Goal: Task Accomplishment & Management: Use online tool/utility

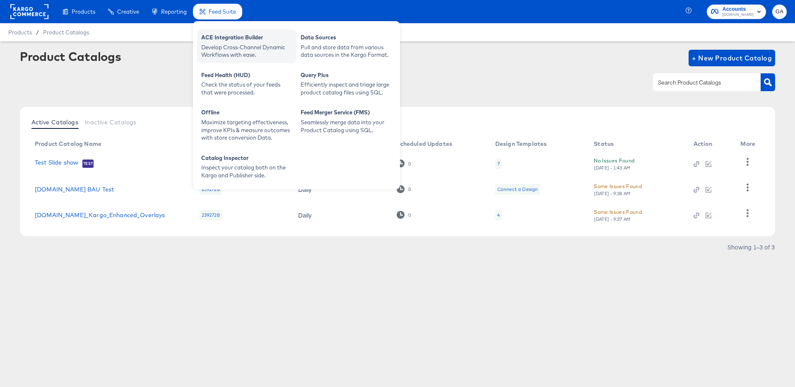
click at [219, 41] on div "ACE Integration Builder" at bounding box center [246, 39] width 91 height 10
click at [239, 40] on div "ACE Integration Builder" at bounding box center [246, 39] width 91 height 10
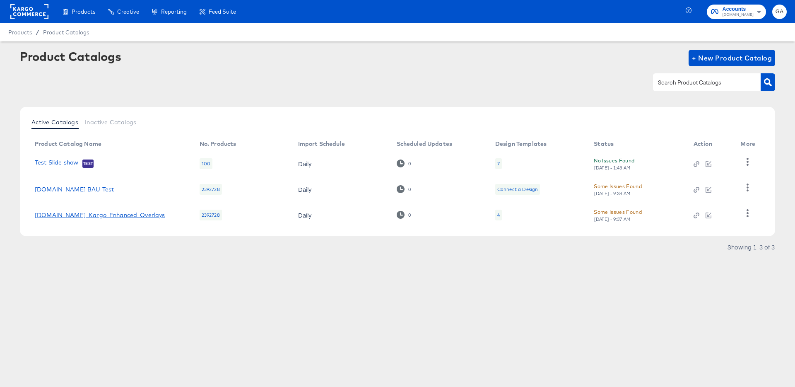
click at [101, 214] on link "[DOMAIN_NAME]_Kargo_Enhanced_Overlays" at bounding box center [100, 215] width 130 height 7
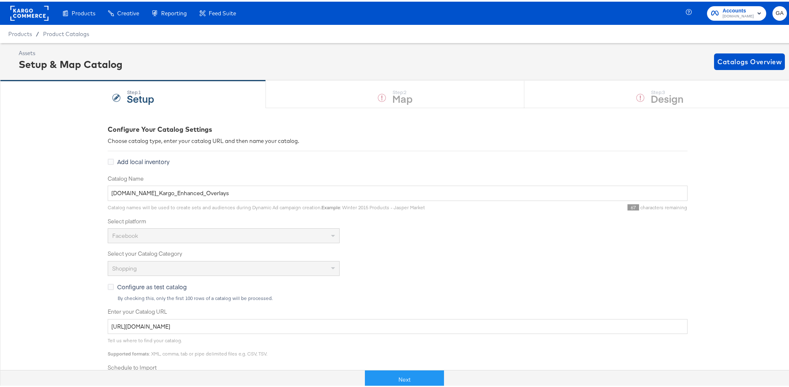
scroll to position [2, 0]
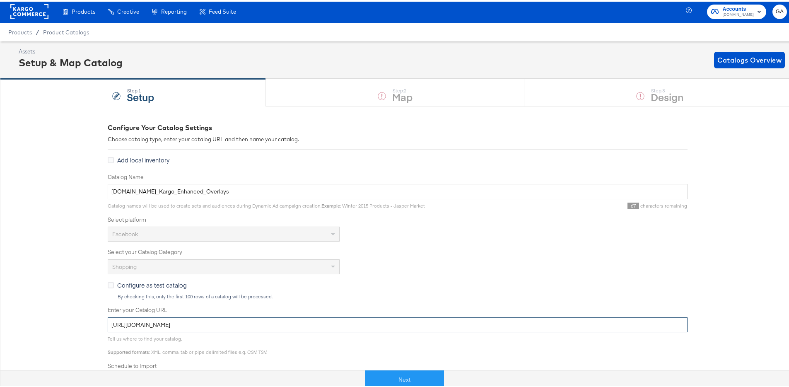
drag, startPoint x: 320, startPoint y: 323, endPoint x: 97, endPoint y: 322, distance: 222.8
click at [95, 322] on div "Configure Your Catalog Settings Choose catalog type, enter your catalog URL and…" at bounding box center [397, 326] width 795 height 444
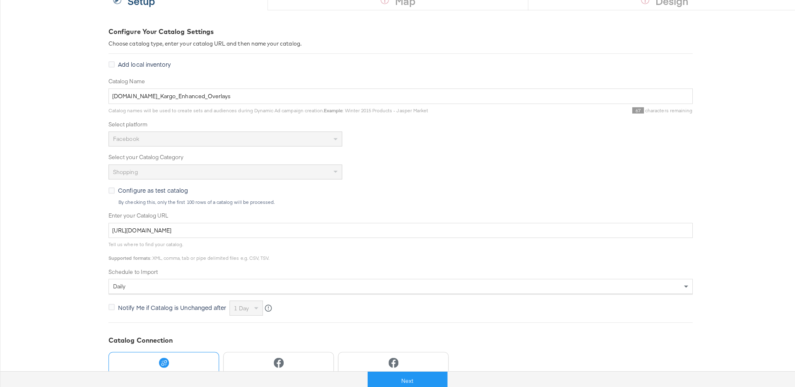
scroll to position [0, 0]
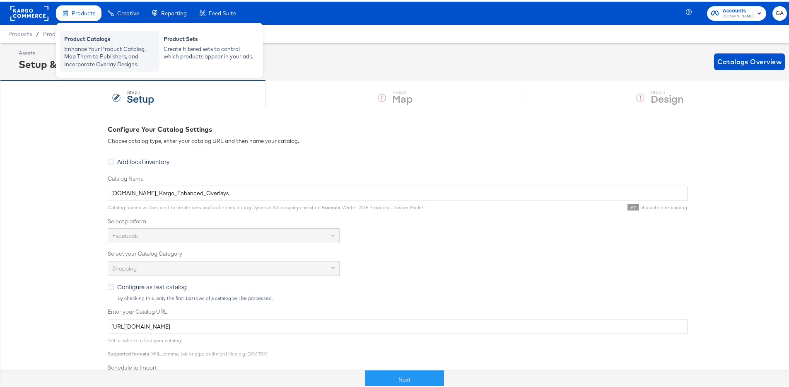
click at [80, 39] on div "Product Catalogs" at bounding box center [109, 39] width 91 height 10
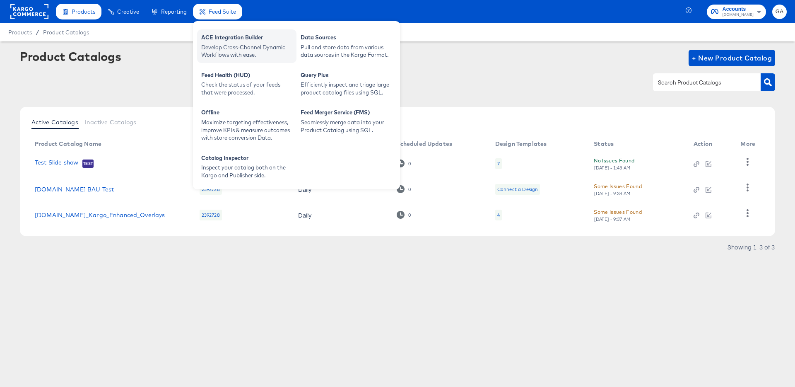
click at [217, 44] on div "Develop Cross-Channel Dynamic Workflows with ease." at bounding box center [246, 50] width 91 height 15
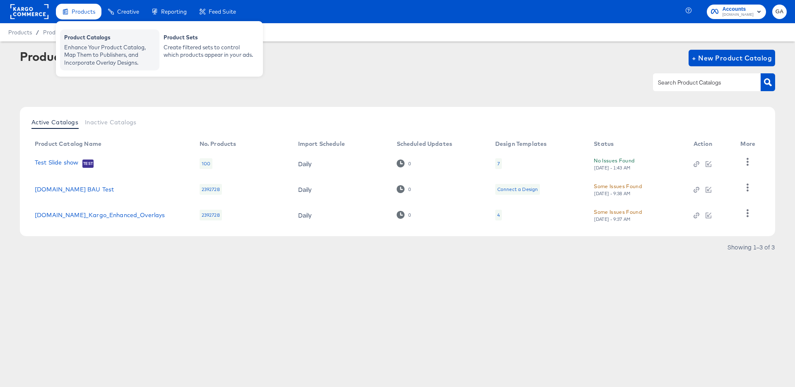
click at [80, 55] on div "Enhance Your Product Catalog, Map Them to Publishers, and Incorporate Overlay D…" at bounding box center [109, 54] width 91 height 23
click at [82, 40] on div "Product Catalogs" at bounding box center [109, 39] width 91 height 10
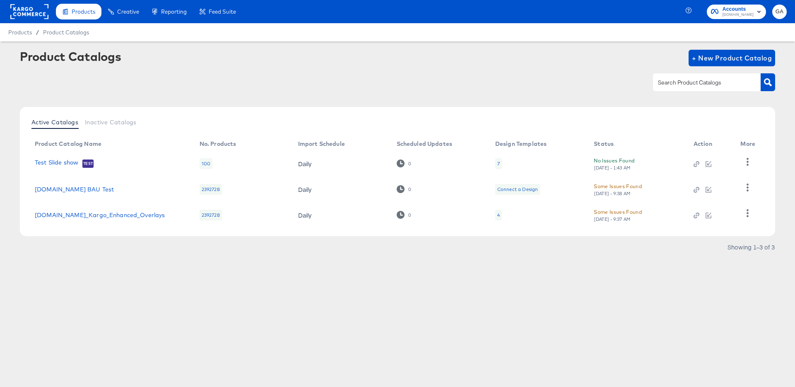
click at [24, 13] on rect at bounding box center [29, 11] width 38 height 15
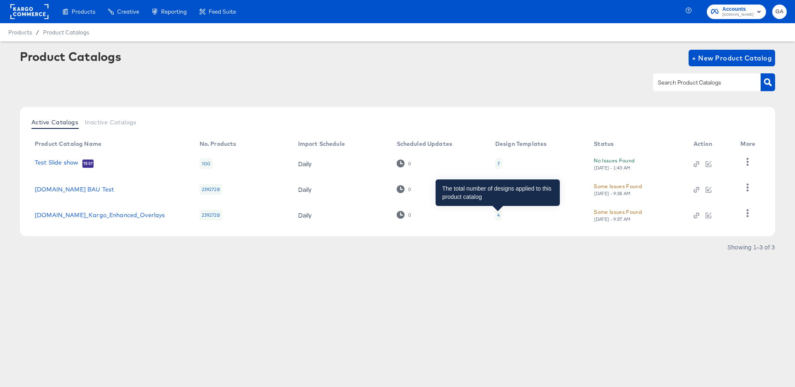
click at [499, 215] on div "4" at bounding box center [498, 215] width 2 height 7
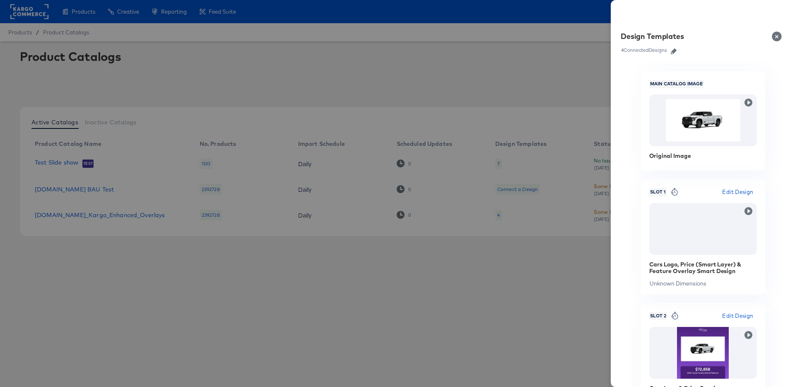
click at [775, 36] on button "Close" at bounding box center [778, 36] width 23 height 23
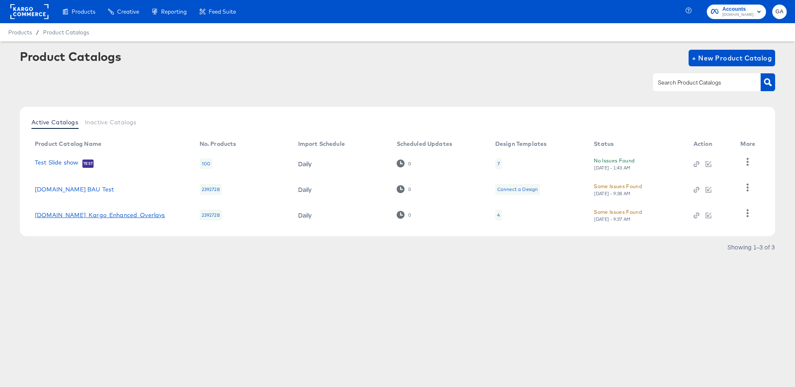
click at [93, 214] on link "Cars.com_Kargo_Enhanced_Overlays" at bounding box center [100, 215] width 130 height 7
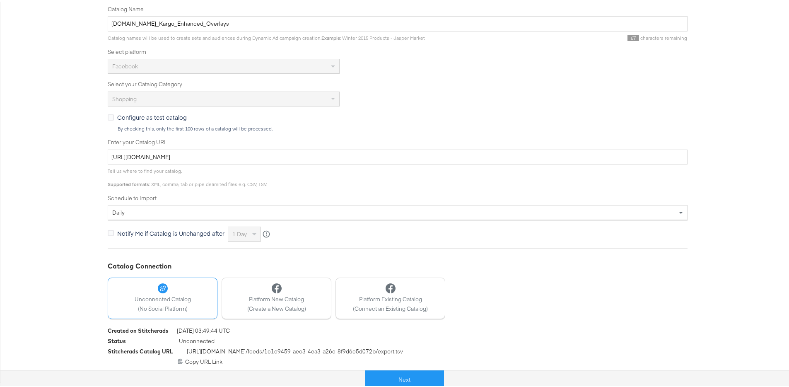
scroll to position [168, 0]
click at [397, 374] on button "Next" at bounding box center [404, 378] width 79 height 19
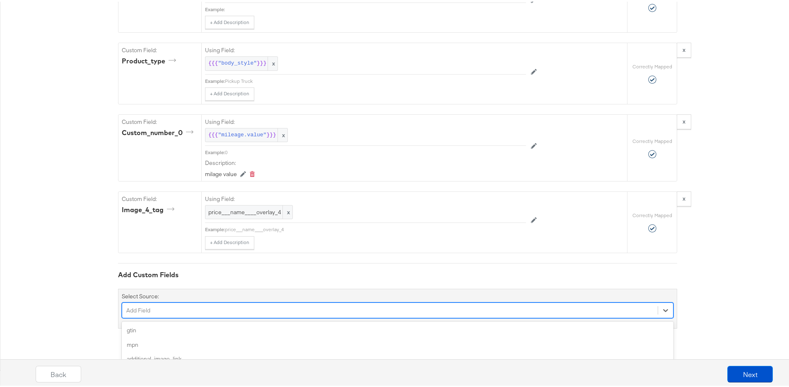
scroll to position [1580, 0]
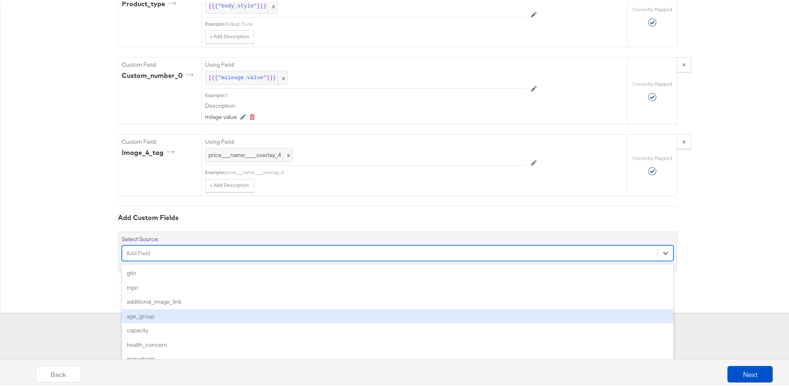
click at [246, 259] on div "option age_group focused, 4 of 159. 159 results available. Use Up and Down to c…" at bounding box center [398, 252] width 552 height 16
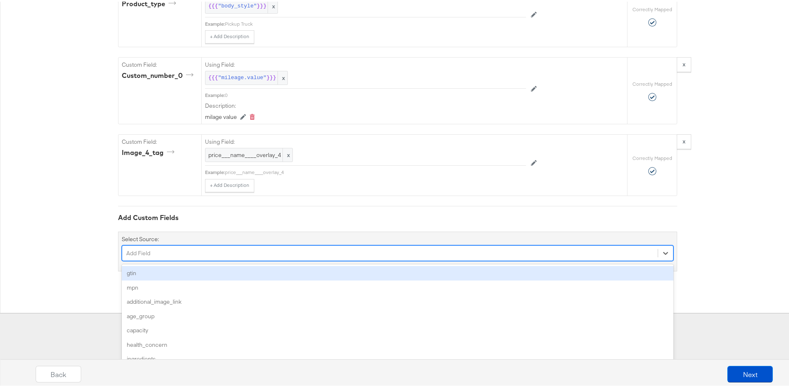
scroll to position [1511, 0]
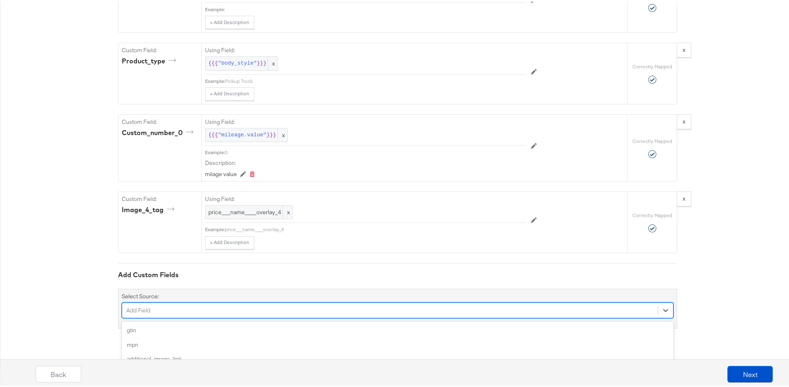
scroll to position [1580, 0]
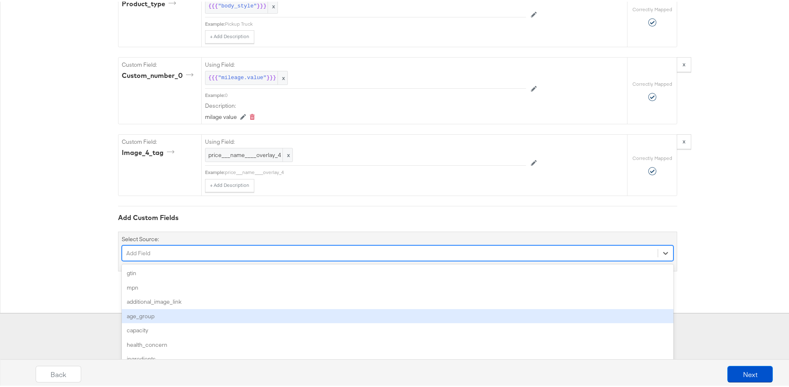
click at [178, 259] on div "option age_group focused, 4 of 159. 159 results available. Use Up and Down to c…" at bounding box center [398, 252] width 552 height 16
type input "u"
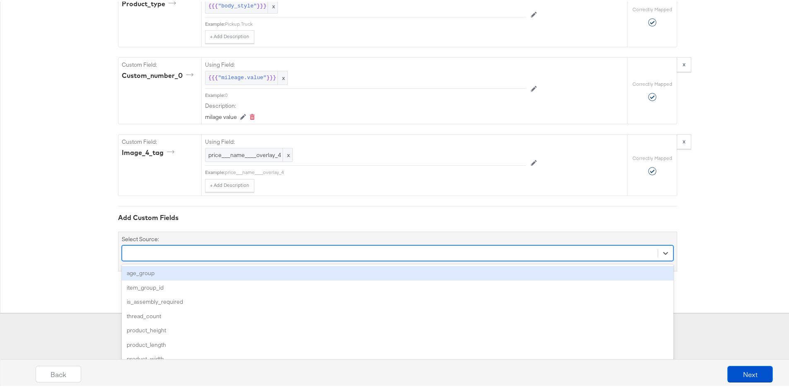
type input "="
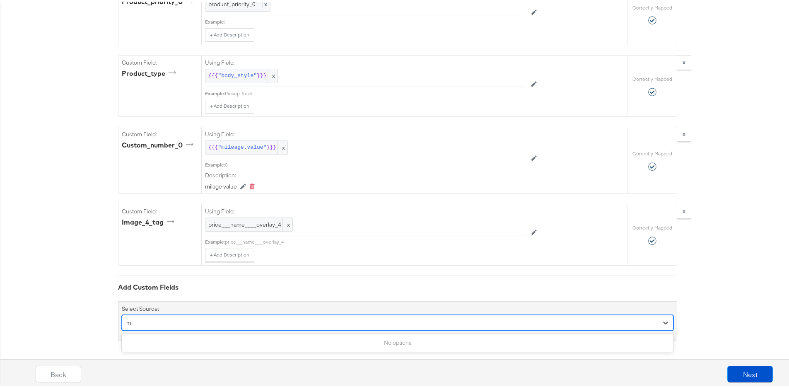
type input "m"
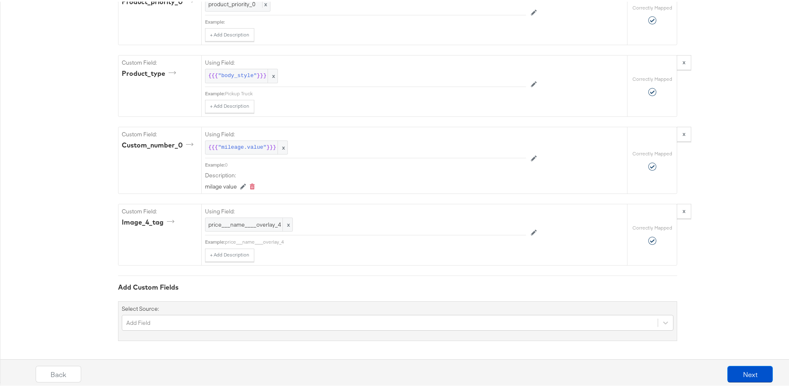
drag, startPoint x: 688, startPoint y: 259, endPoint x: 697, endPoint y: 272, distance: 15.7
click at [735, 368] on button "Next" at bounding box center [750, 372] width 46 height 17
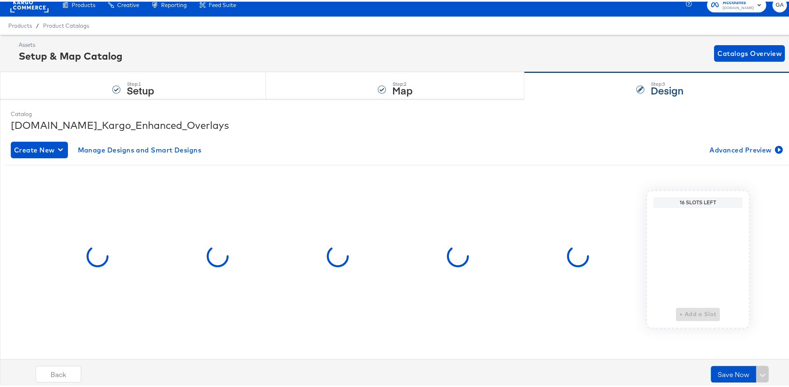
scroll to position [0, 0]
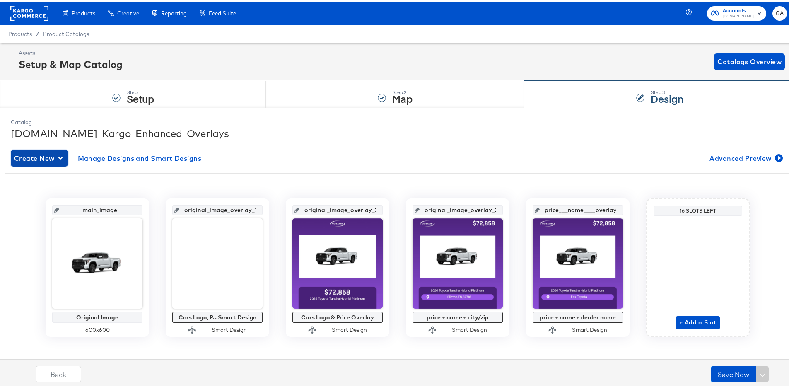
click at [27, 154] on span "Create New" at bounding box center [39, 157] width 51 height 12
click at [38, 176] on div "Create New Design" at bounding box center [46, 176] width 60 height 7
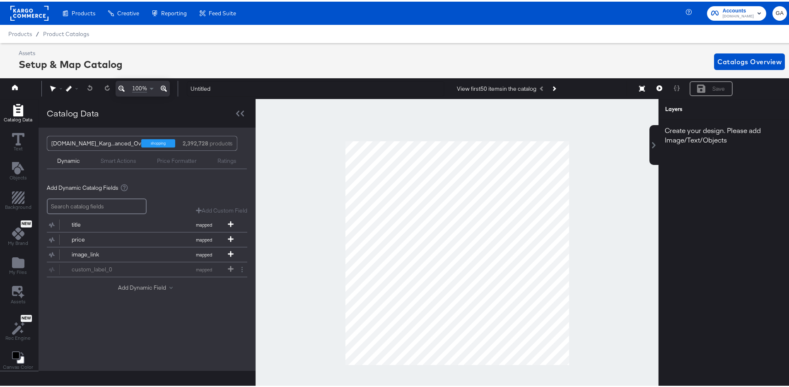
click at [143, 289] on button "Add Dynamic Field" at bounding box center [147, 286] width 58 height 8
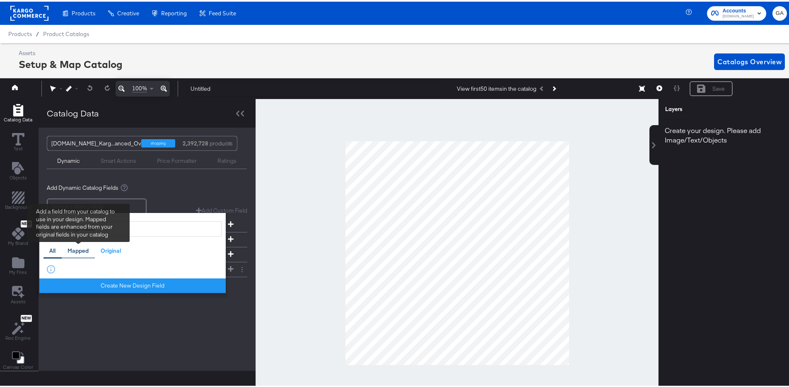
type input "mileage.value"
click at [84, 248] on div "Mapped" at bounding box center [78, 249] width 21 height 8
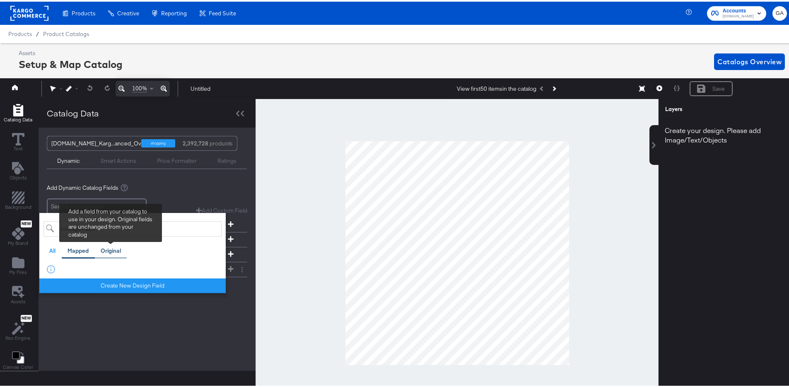
click at [120, 248] on div "Original" at bounding box center [111, 249] width 20 height 8
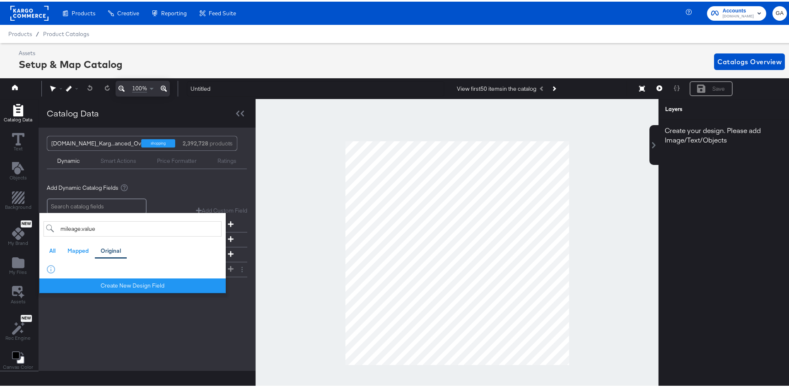
click at [193, 193] on div "Add Dynamic Catalog Fields Add Custom Field Create a custom field based on an e…" at bounding box center [147, 238] width 200 height 124
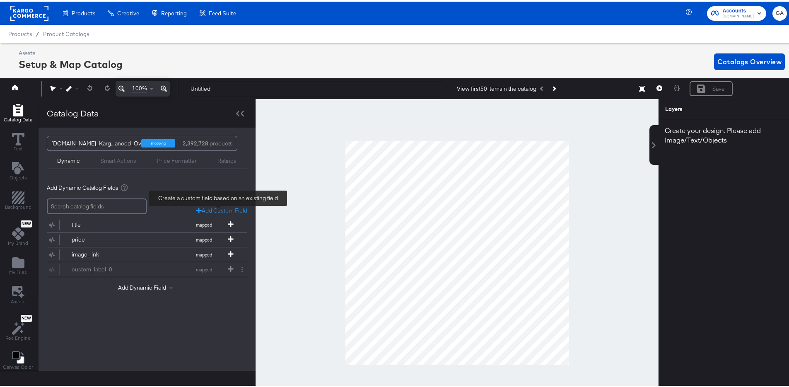
click at [200, 209] on div "Add Custom Field" at bounding box center [221, 209] width 51 height 8
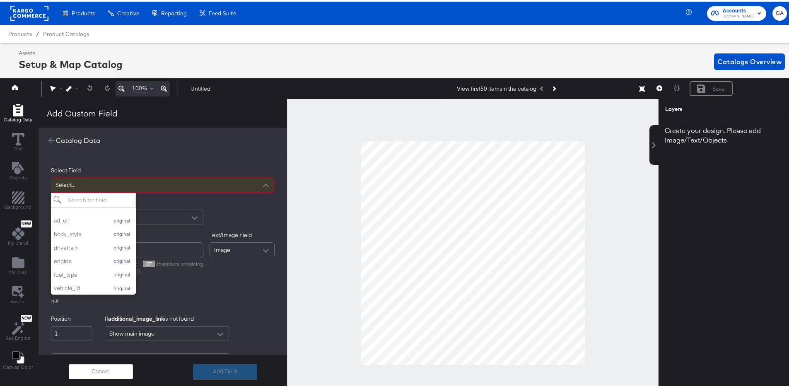
click at [146, 183] on div "Select..." at bounding box center [162, 183] width 223 height 14
click at [94, 199] on input "search" at bounding box center [93, 198] width 85 height 15
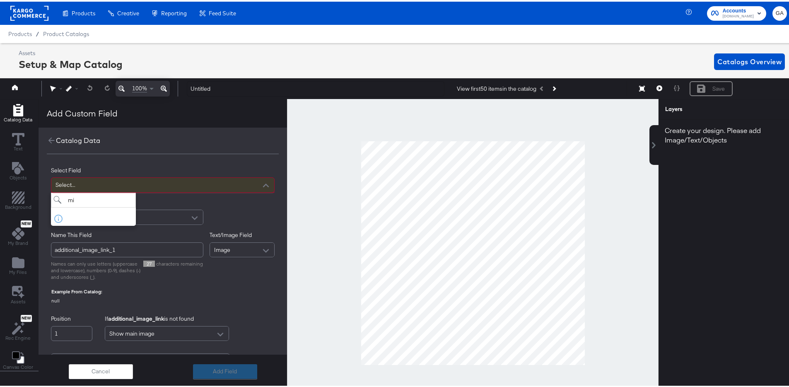
type input "m"
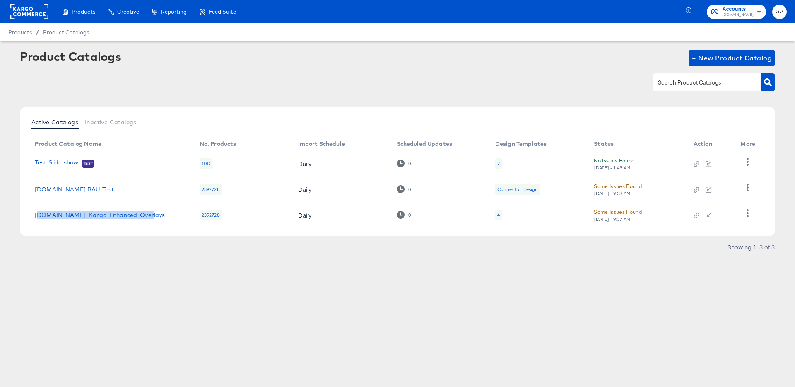
drag, startPoint x: 150, startPoint y: 217, endPoint x: 41, endPoint y: 216, distance: 108.9
click at [31, 215] on td "Cars.com_Kargo_Enhanced_Overlays" at bounding box center [110, 215] width 165 height 26
click at [82, 213] on link "Cars.com_Kargo_Enhanced_Overlays" at bounding box center [100, 215] width 130 height 7
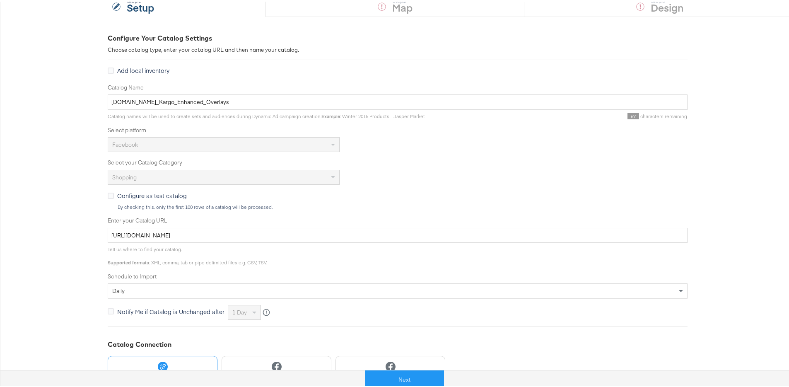
scroll to position [169, 0]
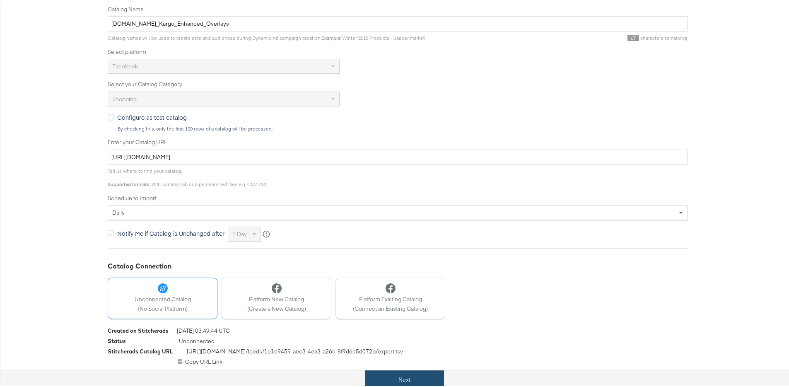
click at [400, 378] on button "Next" at bounding box center [404, 378] width 79 height 19
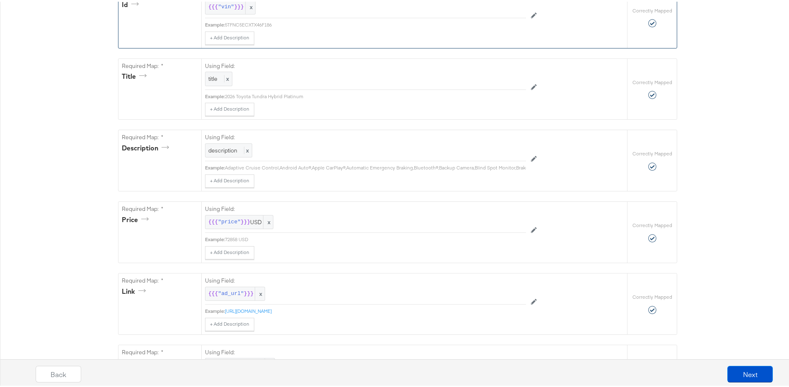
scroll to position [0, 0]
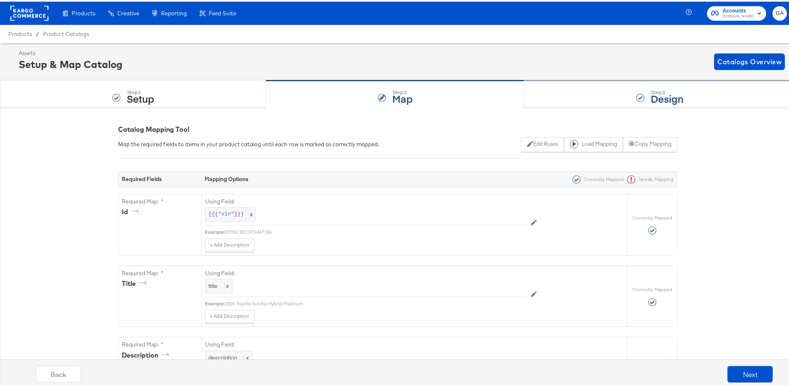
click at [627, 95] on div "Step: 3 Design" at bounding box center [659, 92] width 271 height 27
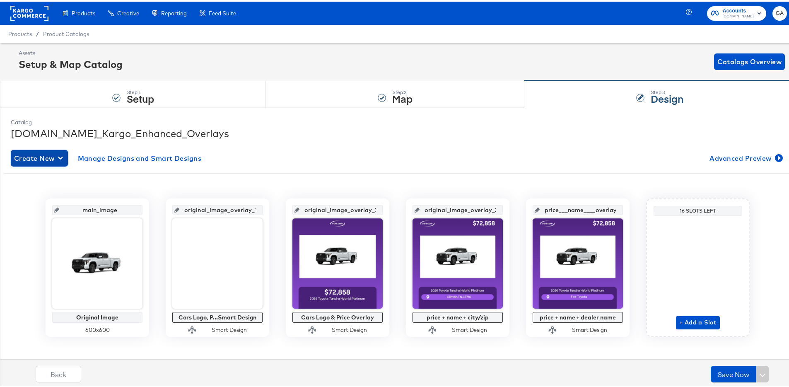
click at [58, 153] on icon "button" at bounding box center [60, 156] width 5 height 8
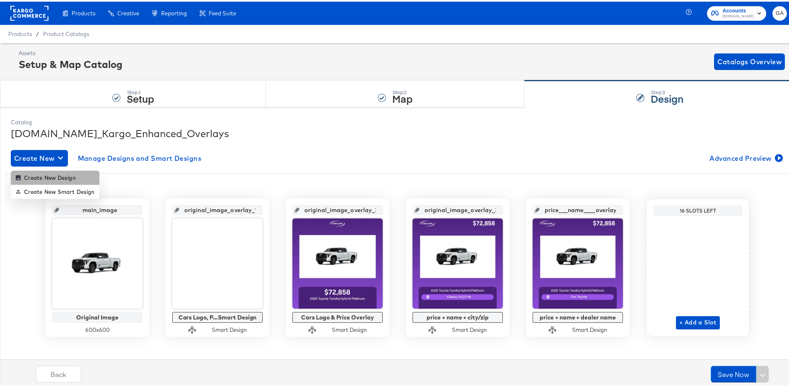
click at [48, 174] on div "Create New Design" at bounding box center [46, 176] width 60 height 7
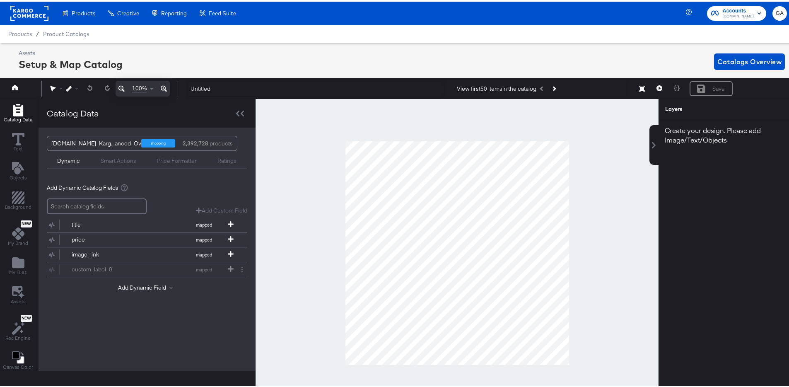
click at [105, 207] on input "search" at bounding box center [97, 205] width 100 height 16
type input "m"
click at [152, 289] on button "Add Dynamic Field" at bounding box center [147, 286] width 58 height 8
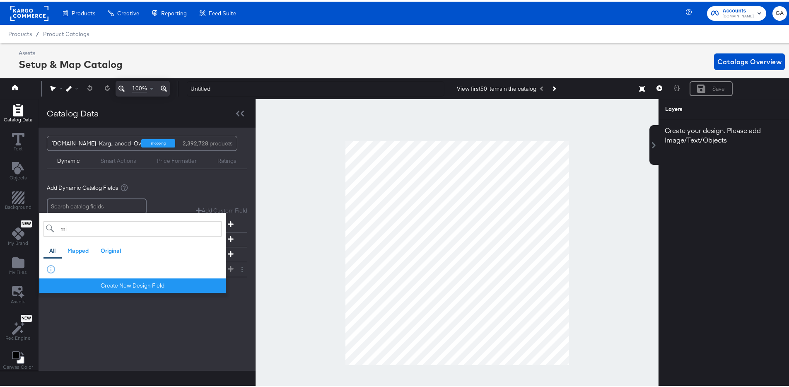
type input "m"
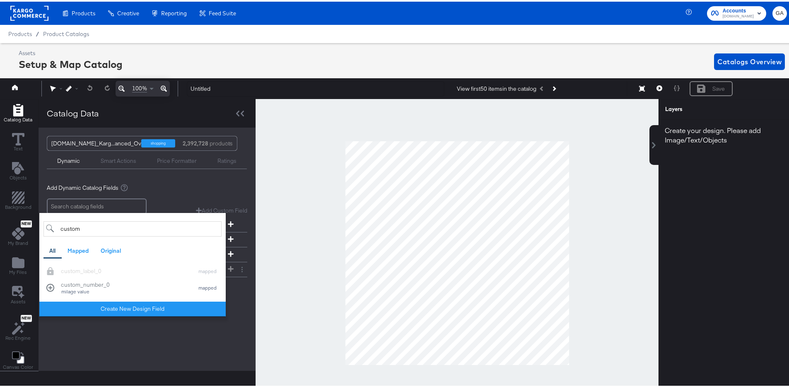
type input "custom"
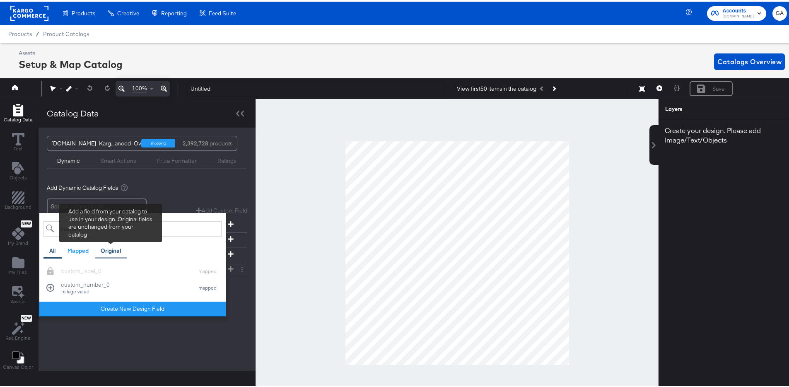
click at [113, 248] on div "Original" at bounding box center [111, 249] width 20 height 8
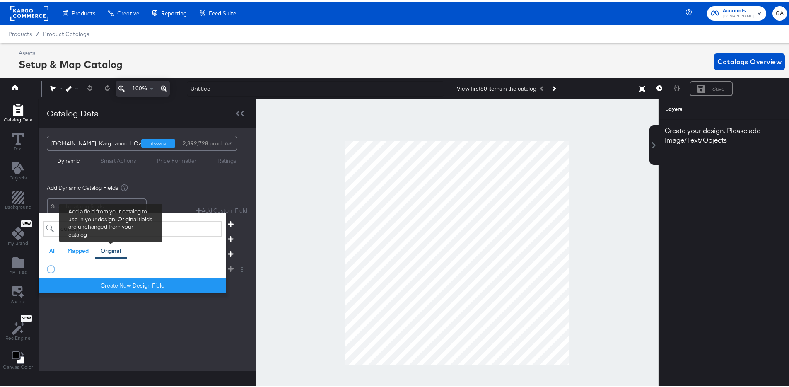
click at [101, 249] on div "Original" at bounding box center [111, 249] width 20 height 8
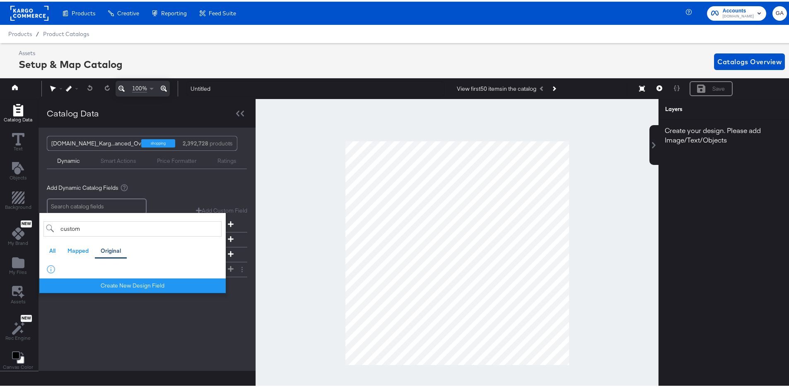
click at [52, 266] on div "No fields found." at bounding box center [132, 268] width 178 height 10
click at [51, 267] on div "No fields found." at bounding box center [132, 268] width 178 height 10
click at [52, 249] on div "All" at bounding box center [52, 249] width 6 height 8
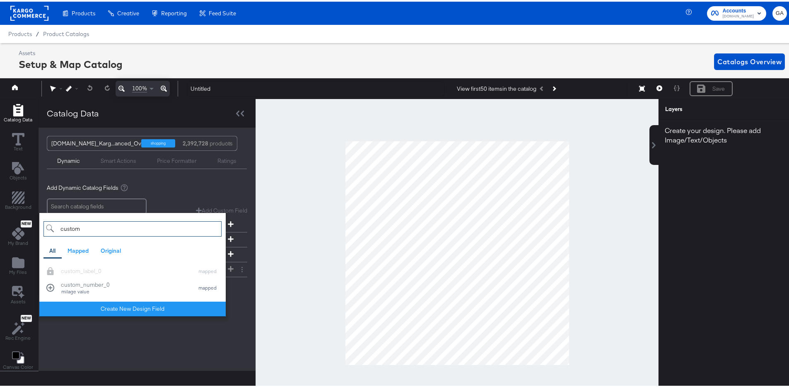
click at [86, 224] on input "custom" at bounding box center [132, 226] width 178 height 15
drag, startPoint x: 86, startPoint y: 225, endPoint x: 27, endPoint y: 221, distance: 58.5
click at [27, 221] on div "Catalog Data Text Objects Background New My Brand My Files Assets New Rec Engin…" at bounding box center [127, 251] width 258 height 308
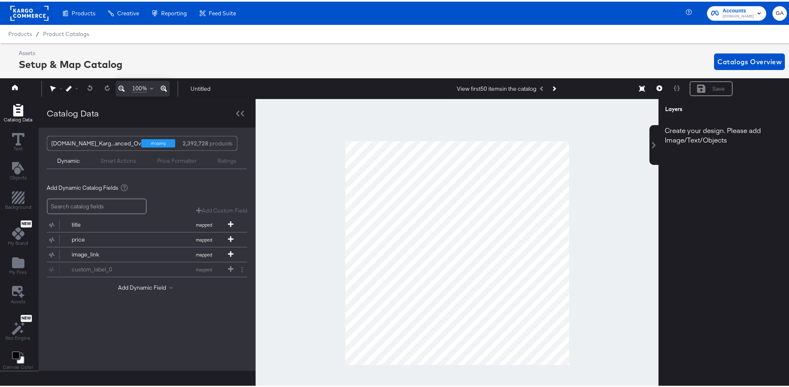
click at [105, 205] on input "search" at bounding box center [97, 205] width 100 height 16
click at [72, 298] on div "Add Dynamic Catalog Fields Add Custom Field Create a custom field based on an e…" at bounding box center [147, 238] width 200 height 124
click at [128, 287] on button "Add Dynamic Field" at bounding box center [147, 286] width 58 height 8
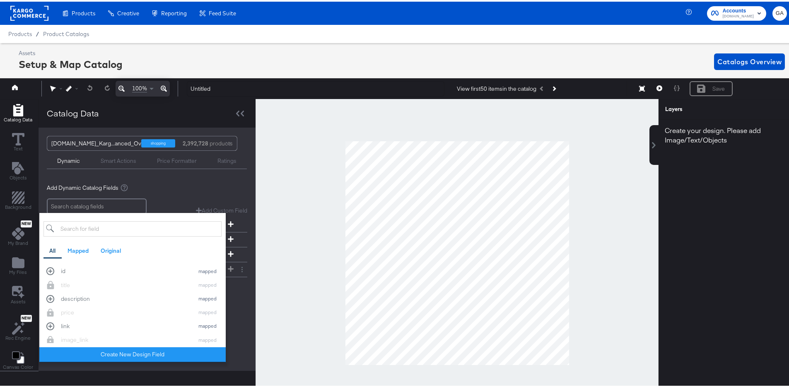
click at [88, 225] on input "search" at bounding box center [132, 226] width 178 height 15
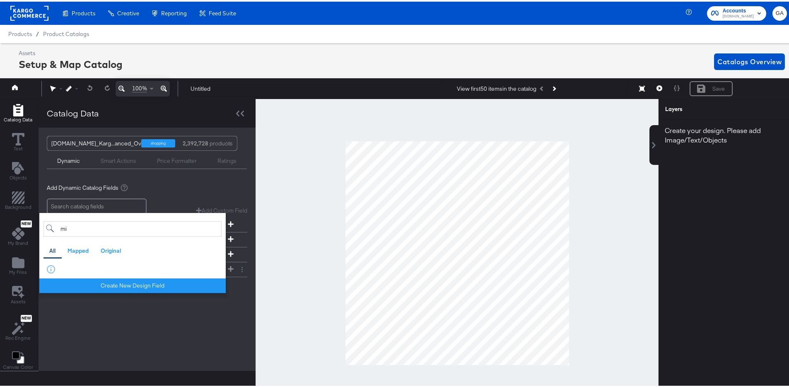
type input "m"
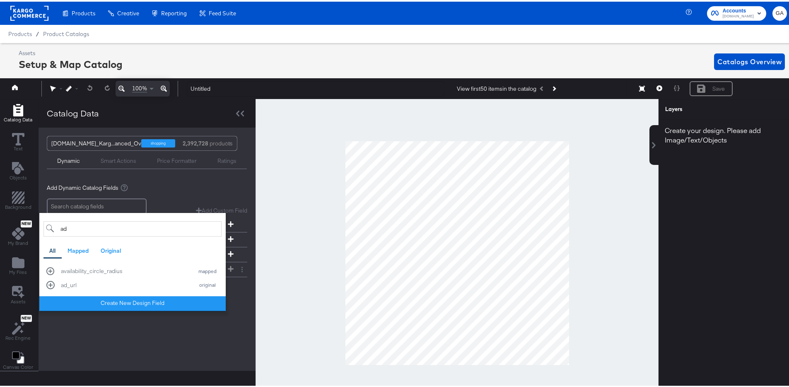
type input "a"
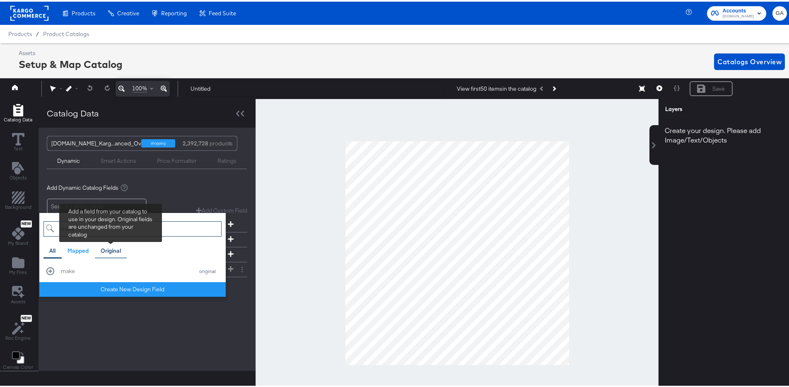
type input "make"
click at [115, 250] on div "Original" at bounding box center [111, 249] width 20 height 8
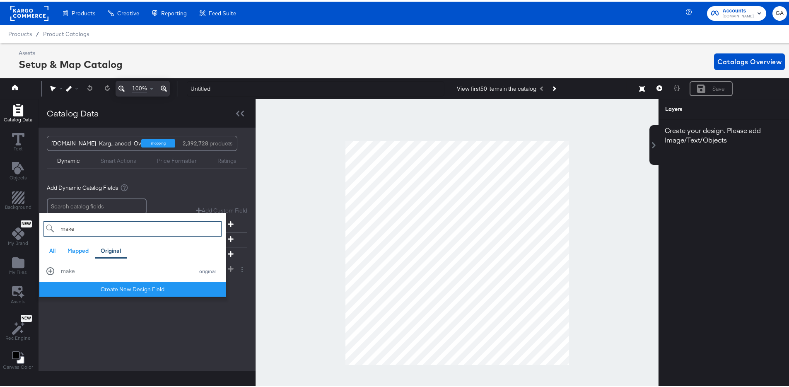
drag, startPoint x: 131, startPoint y: 226, endPoint x: 49, endPoint y: 228, distance: 82.0
click at [49, 228] on input "make" at bounding box center [132, 226] width 178 height 15
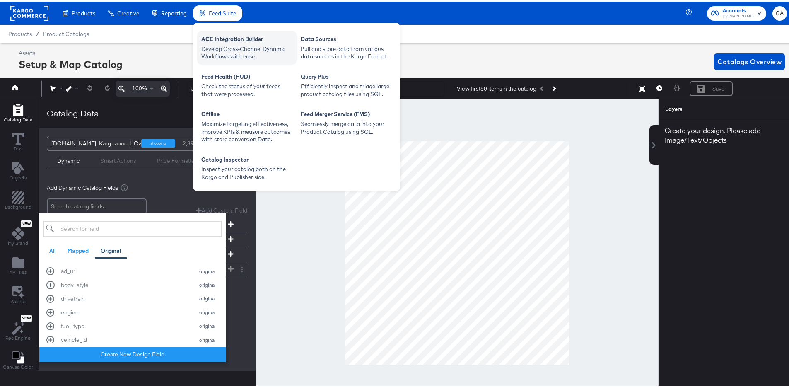
click at [241, 36] on div "ACE Integration Builder" at bounding box center [246, 39] width 91 height 10
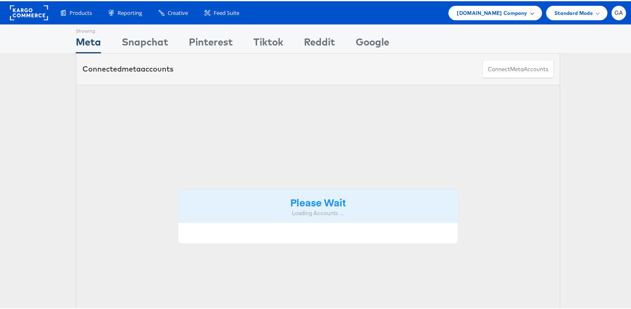
click at [518, 13] on span "[DOMAIN_NAME] Company" at bounding box center [492, 11] width 70 height 9
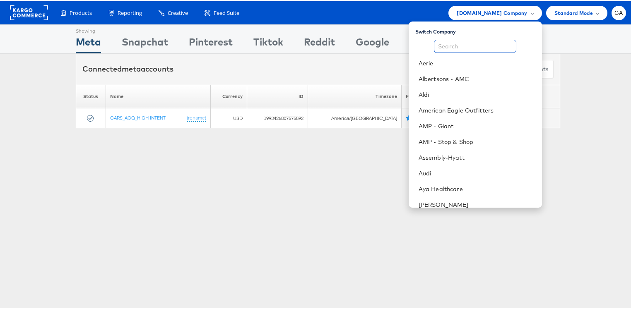
click at [464, 43] on input "text" at bounding box center [475, 45] width 82 height 13
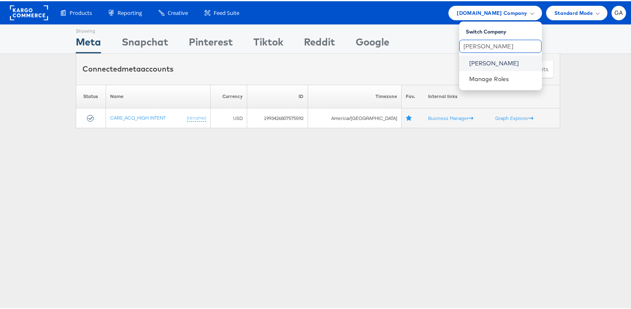
type input "[PERSON_NAME]"
click at [478, 64] on link "[PERSON_NAME]" at bounding box center [502, 62] width 66 height 8
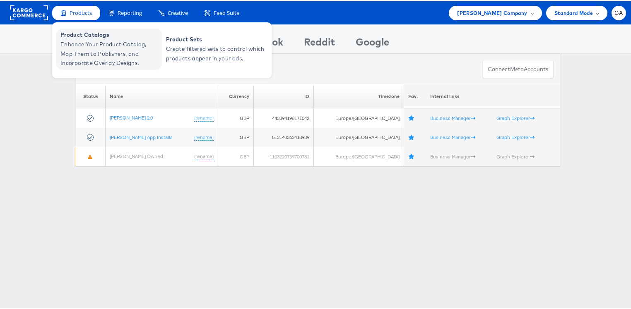
click at [75, 40] on span "Enhance Your Product Catalog, Map Them to Publishers, and Incorporate Overlay D…" at bounding box center [109, 53] width 99 height 28
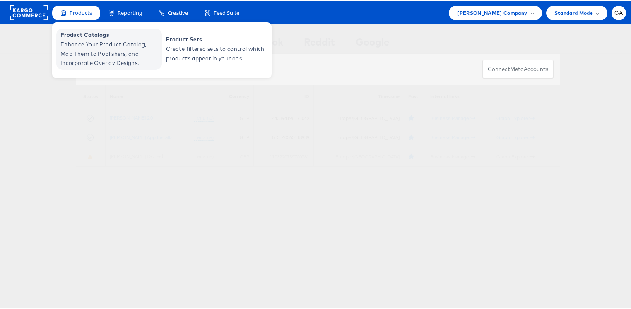
click at [81, 42] on span "Enhance Your Product Catalog, Map Them to Publishers, and Incorporate Overlay D…" at bounding box center [109, 53] width 99 height 28
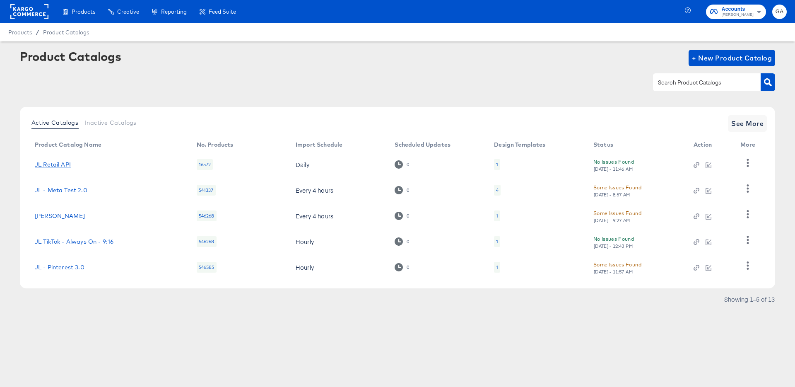
click at [63, 164] on link "JL Retail API" at bounding box center [53, 164] width 36 height 7
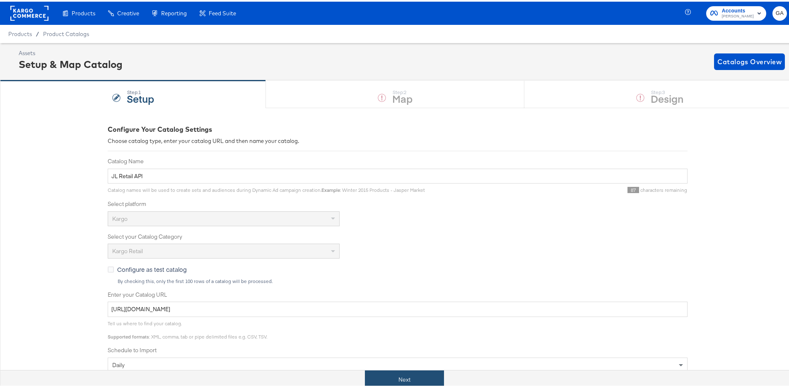
click at [400, 375] on button "Next" at bounding box center [404, 378] width 79 height 19
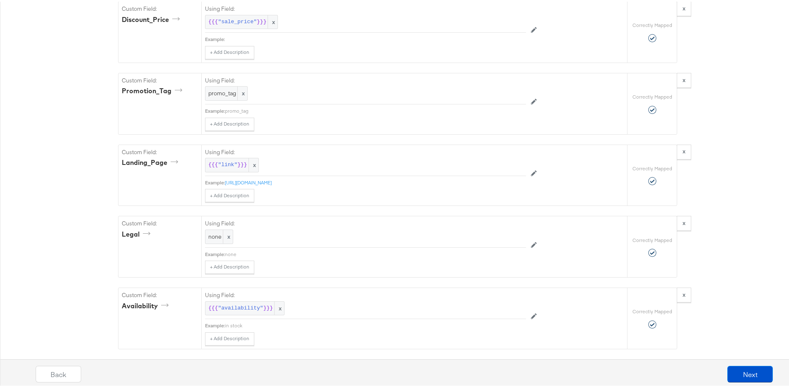
scroll to position [1141, 0]
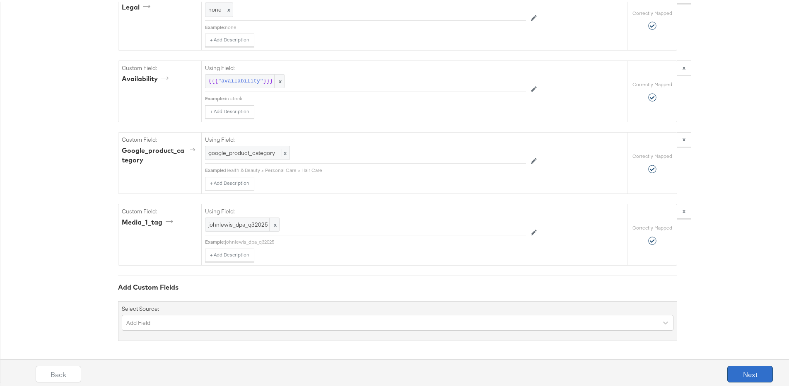
click at [739, 369] on button "Next" at bounding box center [750, 372] width 46 height 17
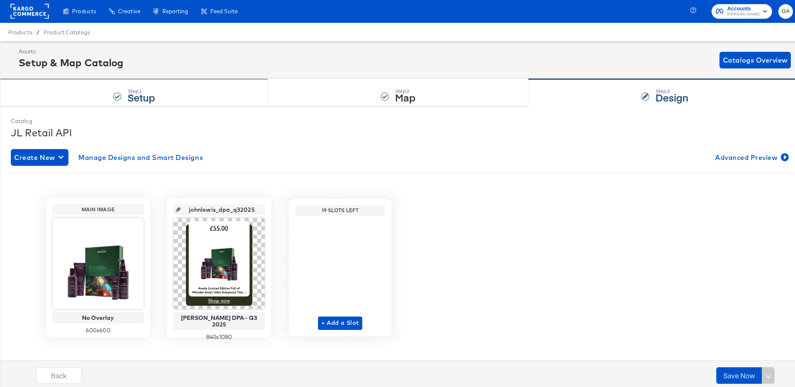
scroll to position [0, 0]
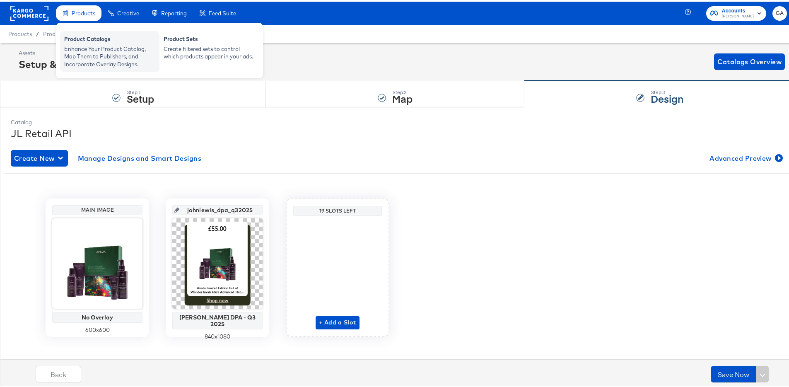
click at [101, 41] on div "Product Catalogs" at bounding box center [109, 39] width 91 height 10
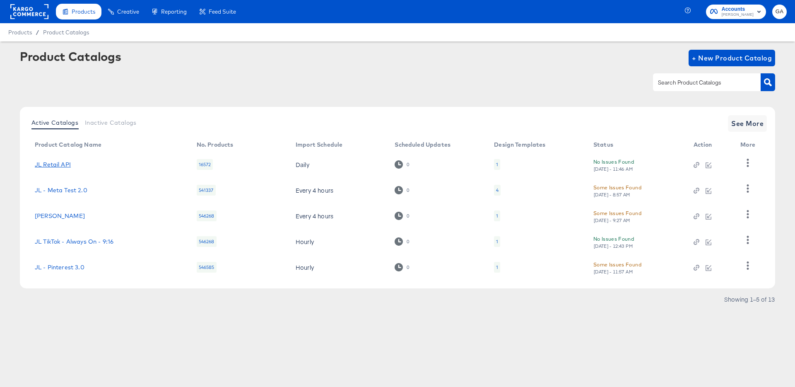
click at [56, 163] on link "JL Retail API" at bounding box center [53, 164] width 36 height 7
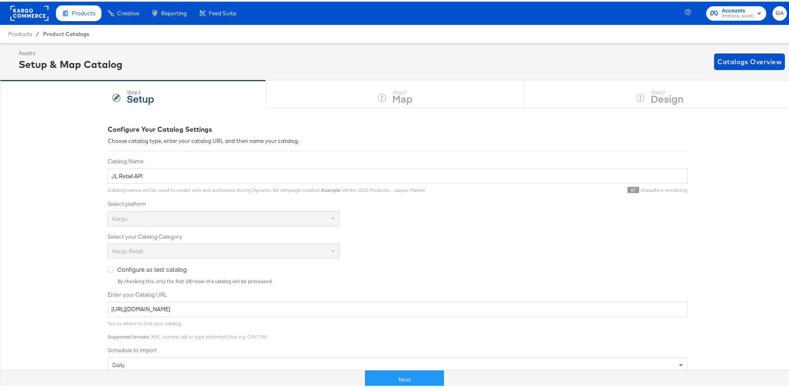
click at [50, 32] on span "Product Catalogs" at bounding box center [66, 32] width 46 height 7
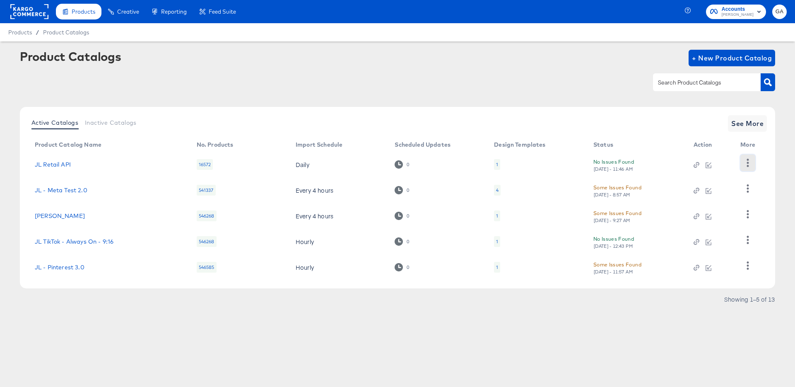
click at [748, 160] on icon "button" at bounding box center [748, 163] width 2 height 8
click at [698, 191] on div "HUD Checks (Internal)" at bounding box center [714, 192] width 83 height 13
